Goal: Navigation & Orientation: Find specific page/section

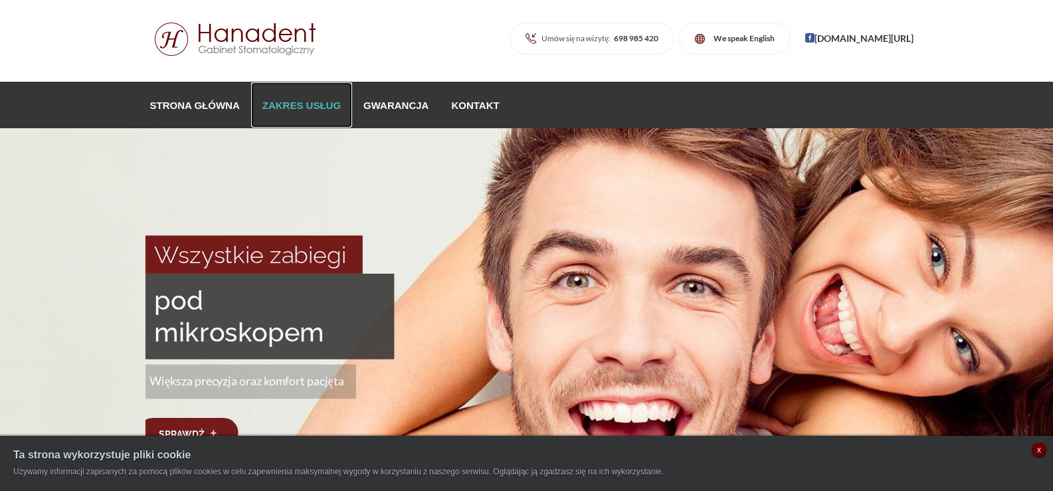
click at [345, 113] on link "Zakres usług" at bounding box center [301, 104] width 101 height 45
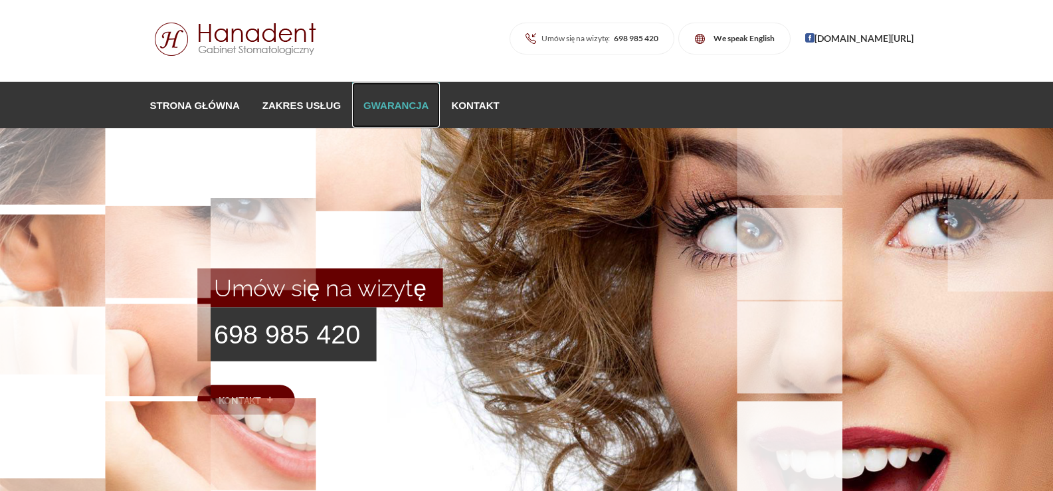
click at [411, 108] on link "Gwarancja" at bounding box center [396, 104] width 88 height 45
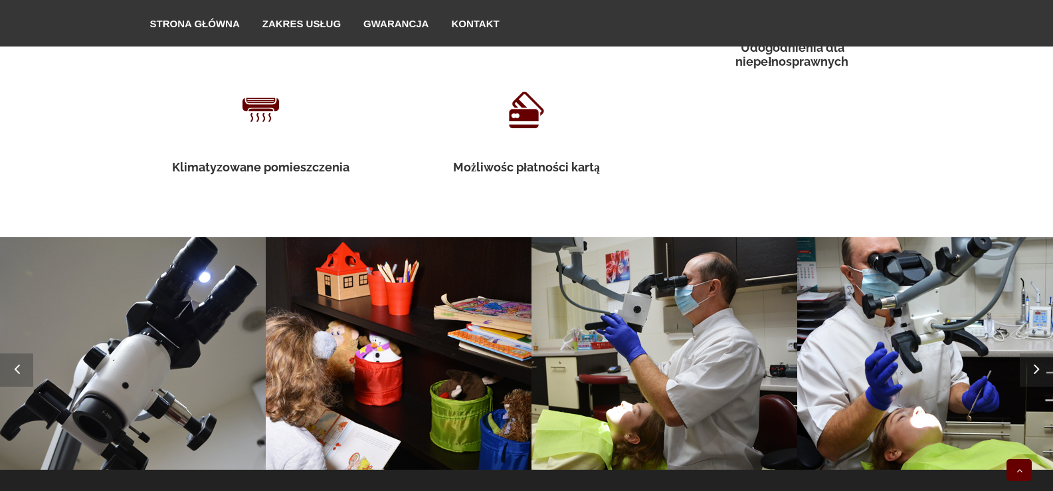
scroll to position [2303, 0]
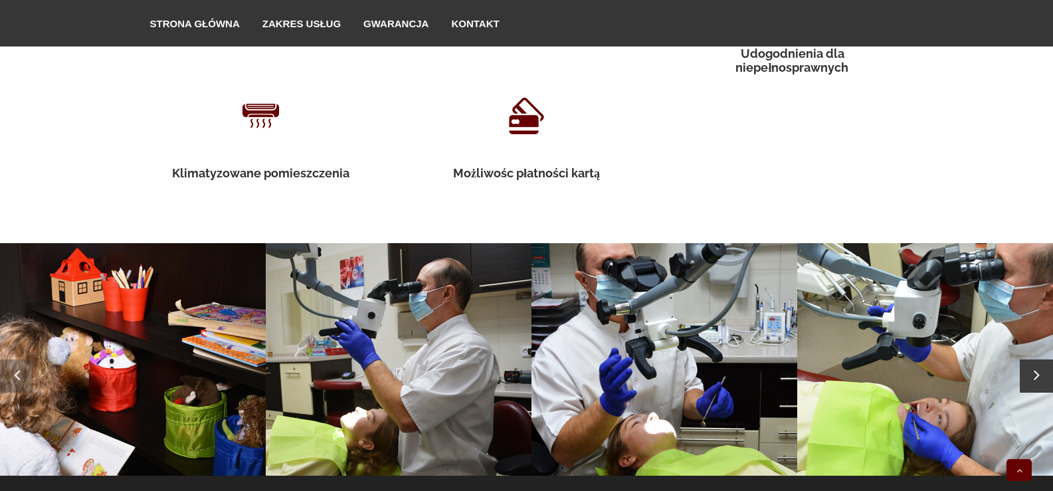
click at [1034, 366] on icon at bounding box center [1036, 374] width 33 height 17
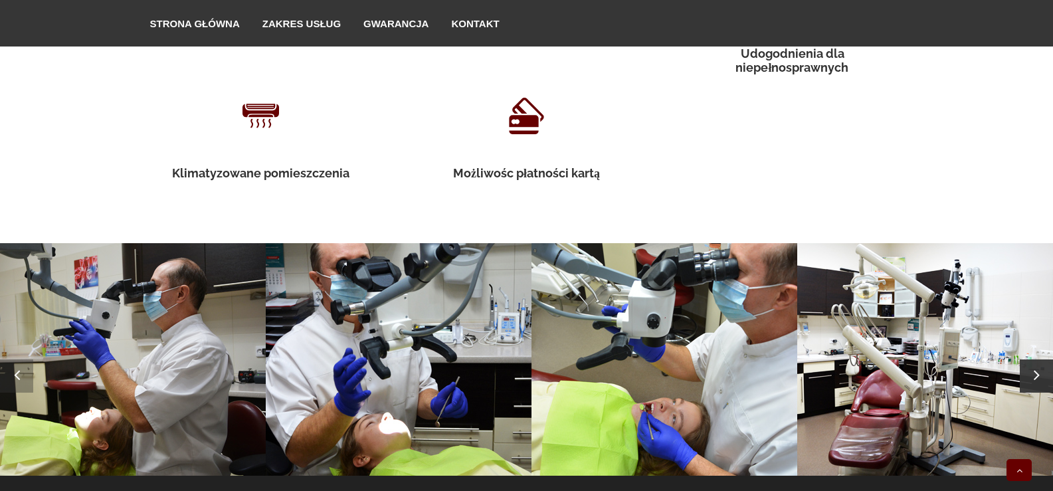
click at [1034, 366] on icon at bounding box center [1036, 374] width 33 height 17
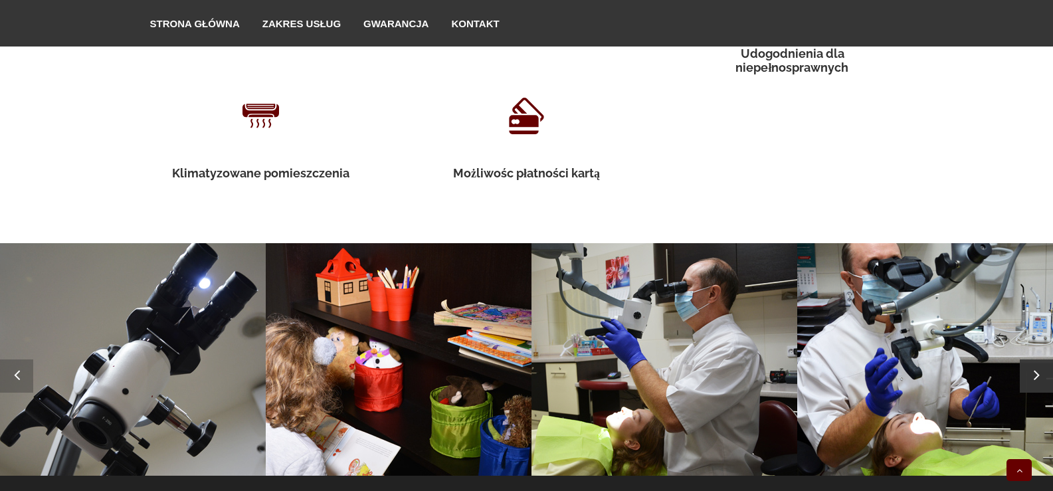
click at [1033, 366] on icon at bounding box center [1036, 374] width 33 height 17
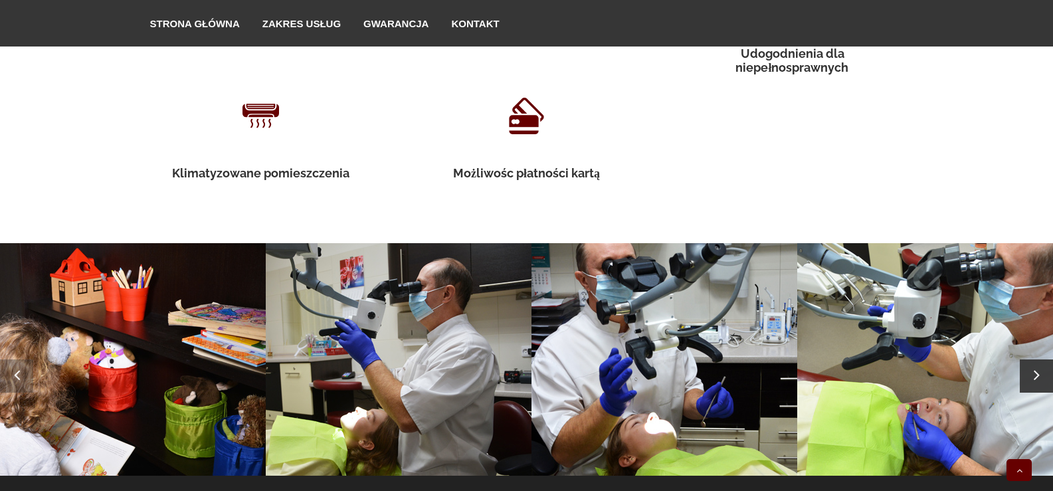
click at [1033, 366] on icon at bounding box center [1036, 374] width 33 height 17
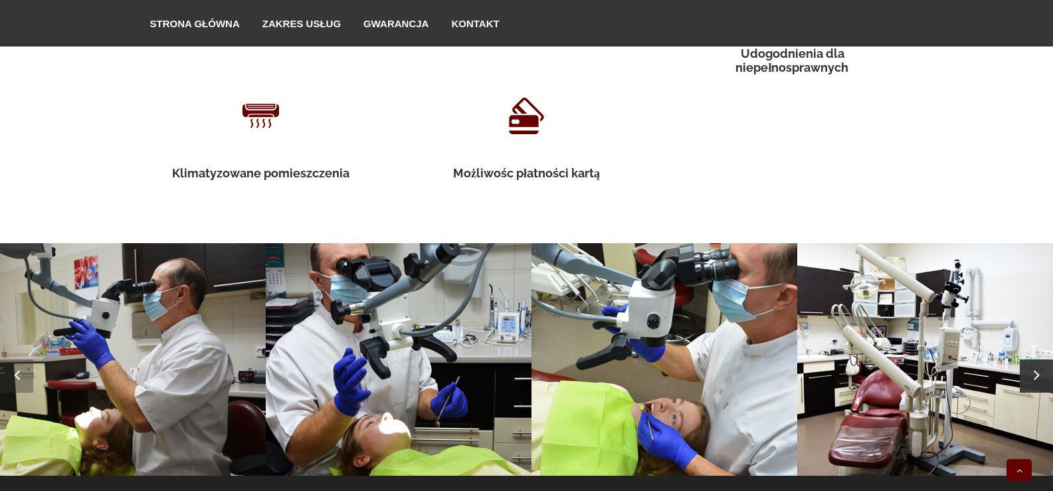
click at [1033, 366] on icon at bounding box center [1036, 374] width 33 height 17
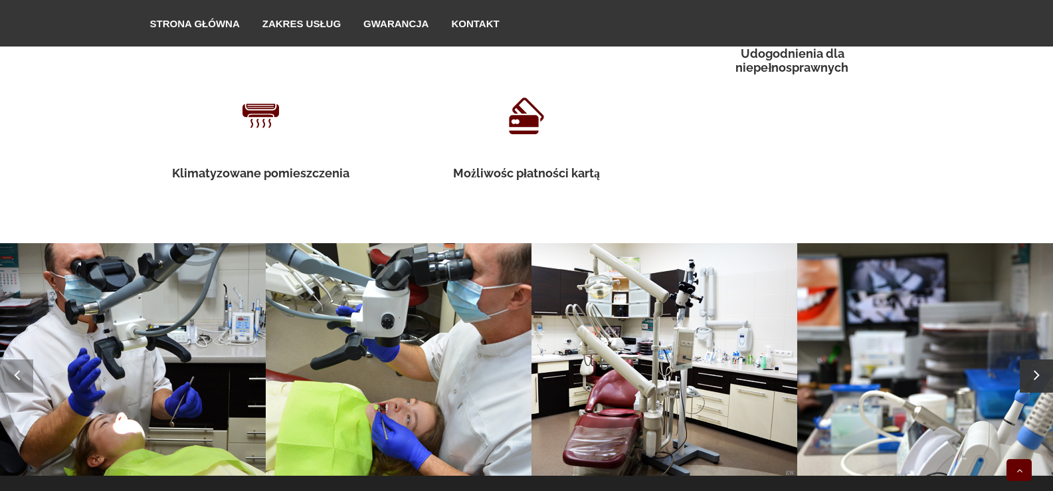
click at [1033, 366] on icon at bounding box center [1036, 374] width 33 height 17
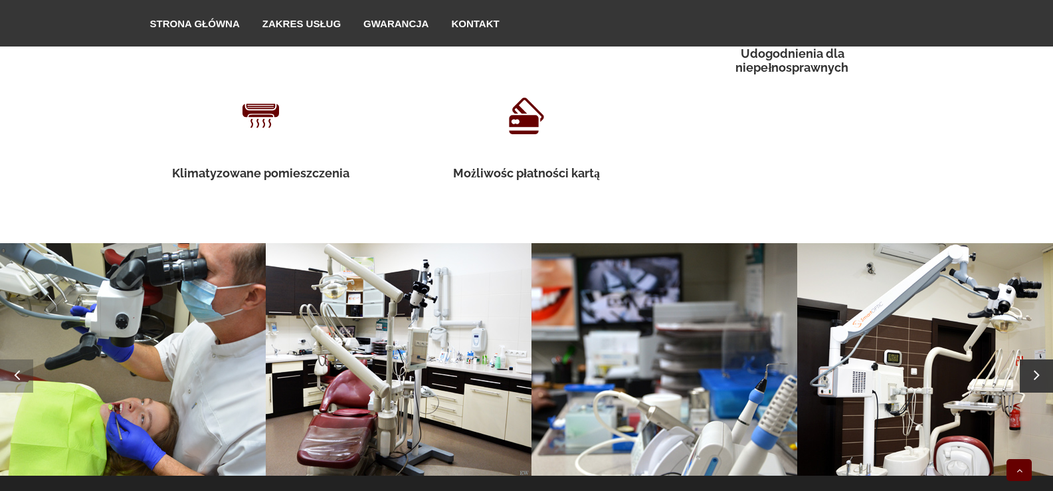
click at [1033, 366] on icon at bounding box center [1036, 374] width 33 height 17
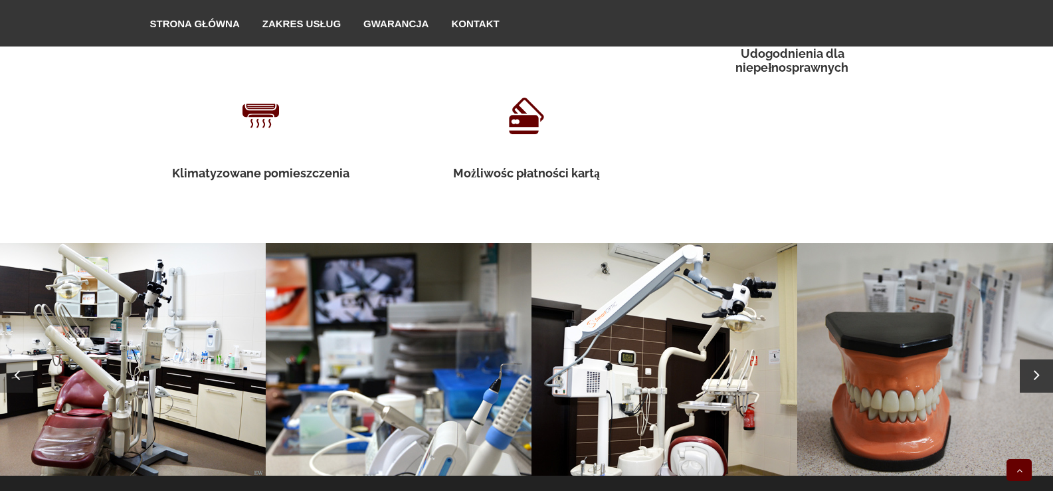
click at [1033, 366] on icon at bounding box center [1036, 374] width 33 height 17
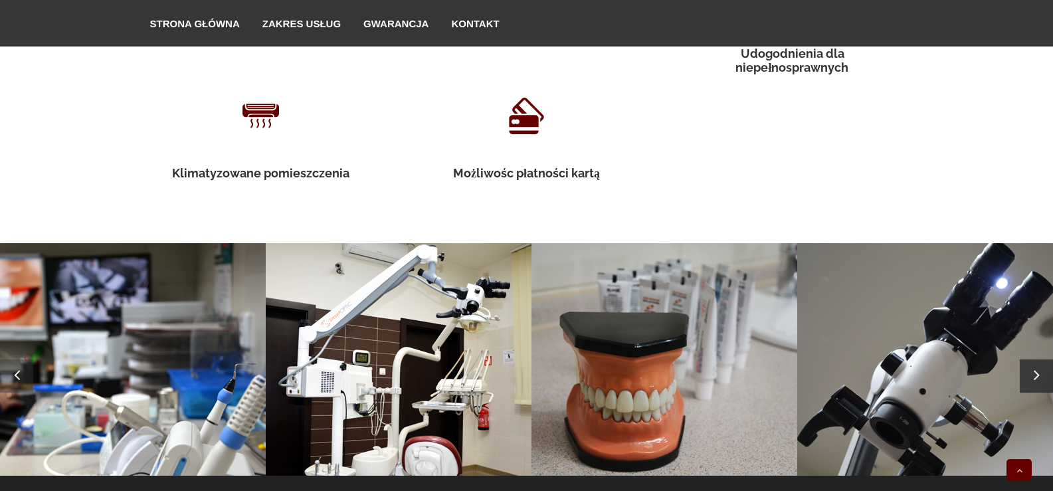
click at [1033, 366] on icon at bounding box center [1036, 374] width 33 height 17
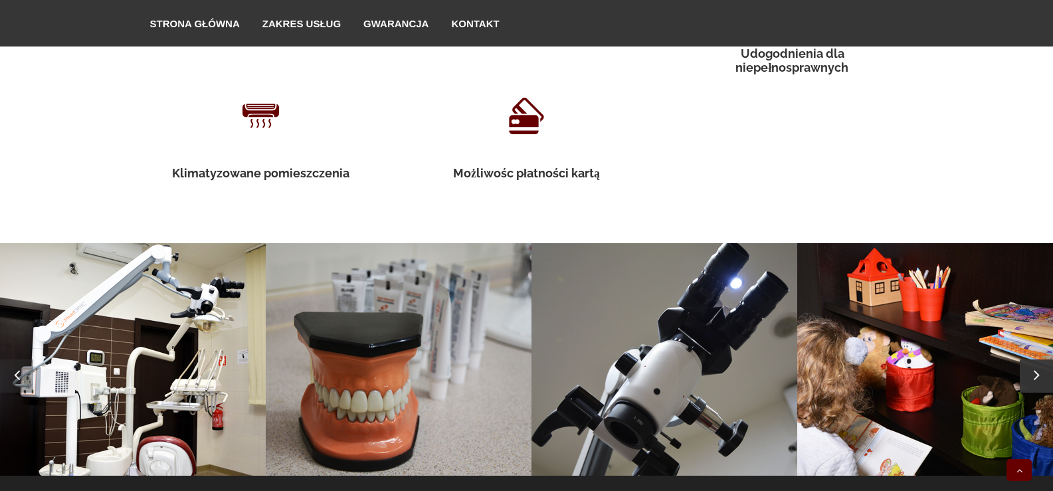
click at [1033, 366] on icon at bounding box center [1036, 374] width 33 height 17
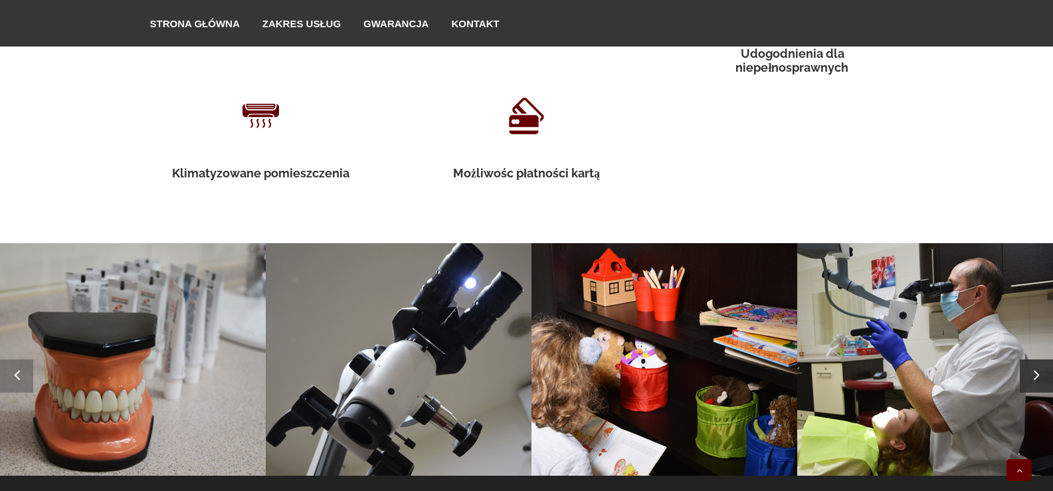
click at [1033, 366] on icon at bounding box center [1036, 374] width 33 height 17
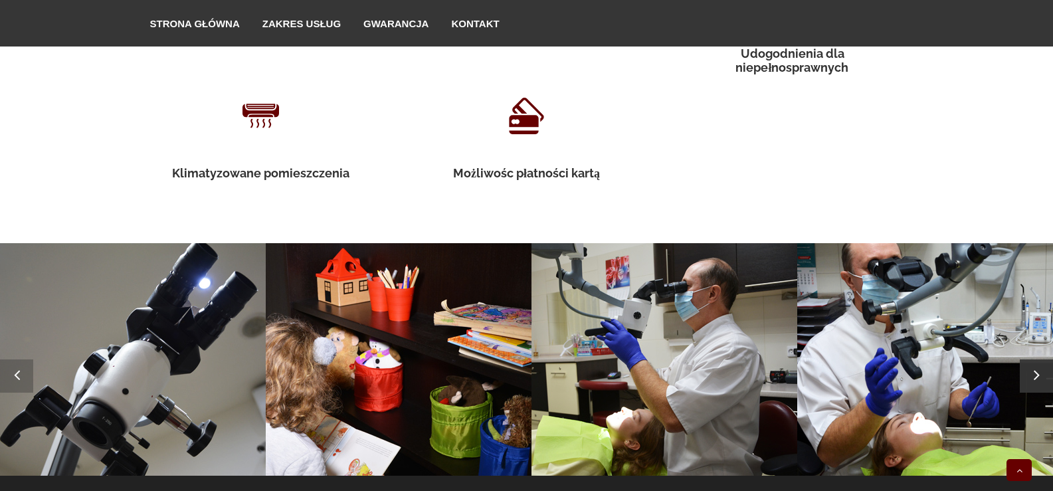
click at [1033, 366] on icon at bounding box center [1036, 374] width 33 height 17
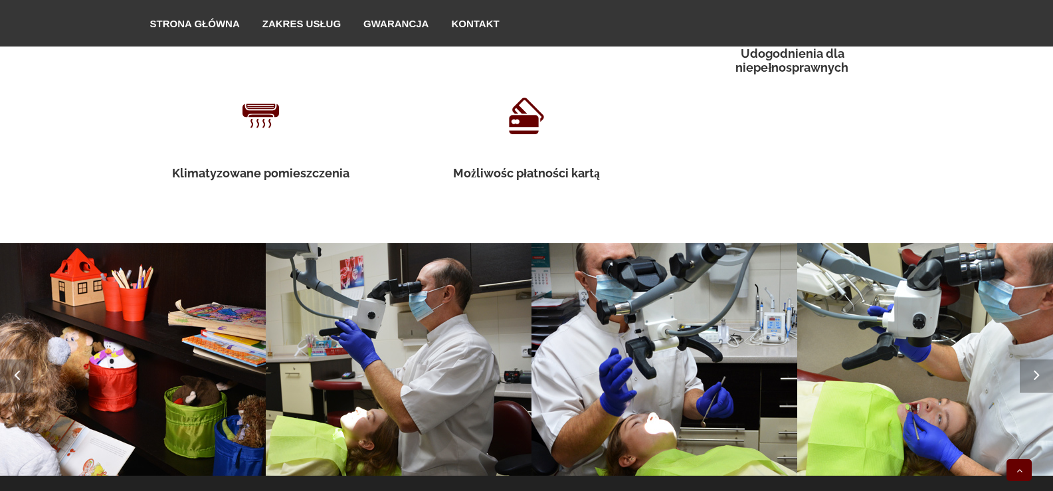
scroll to position [2492, 0]
